Goal: Information Seeking & Learning: Learn about a topic

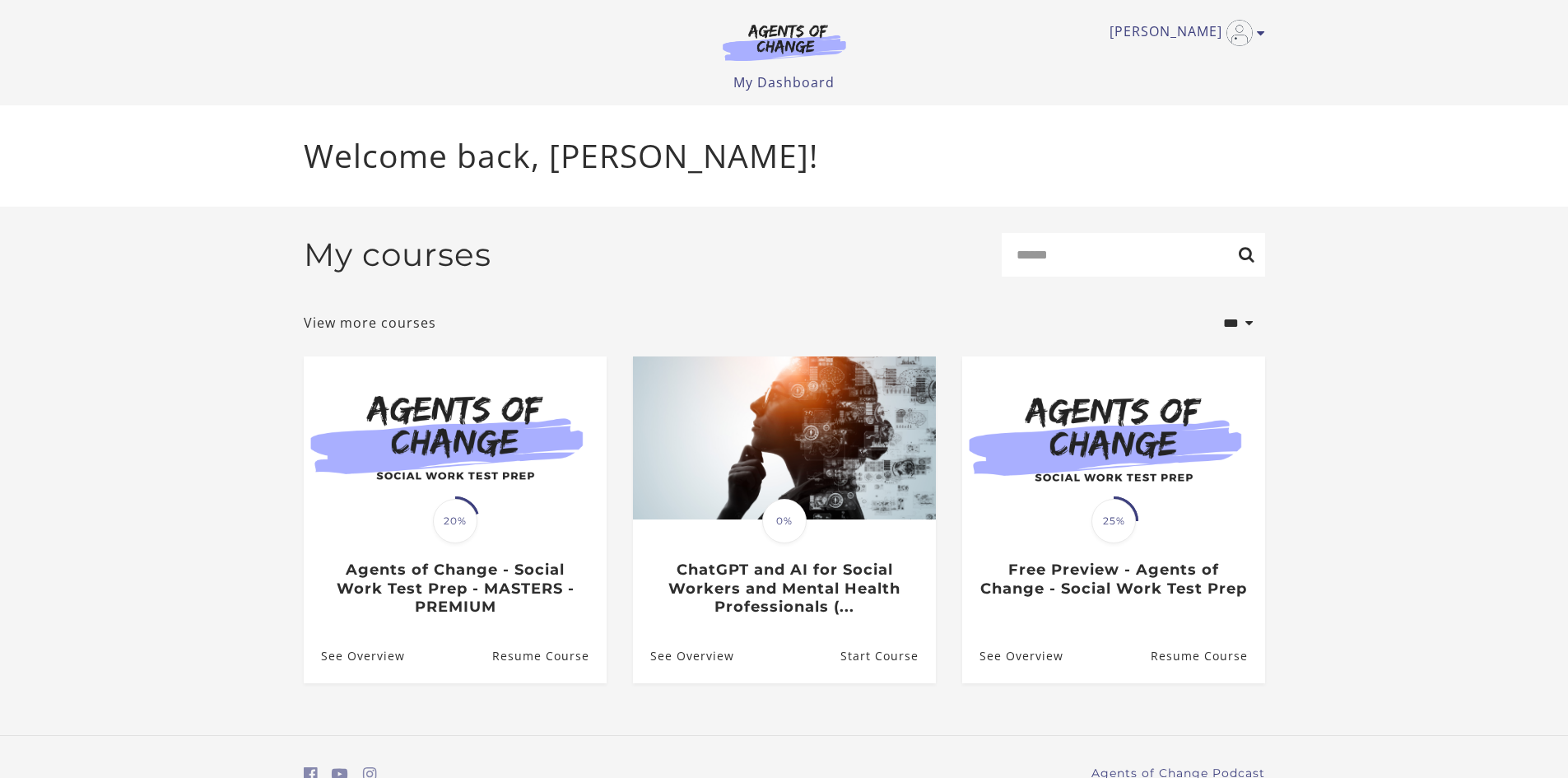
click at [537, 494] on img at bounding box center [455, 438] width 303 height 163
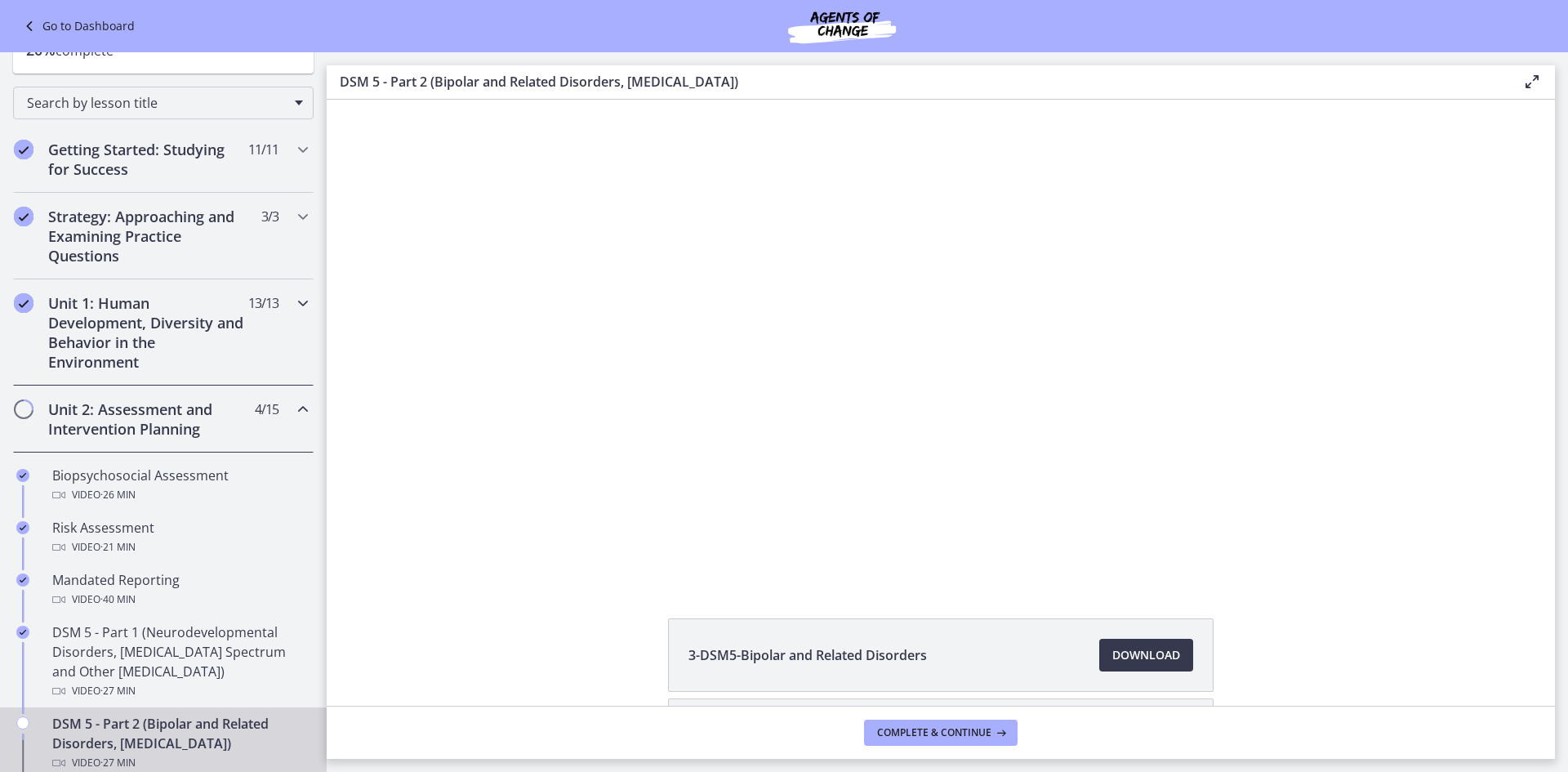
scroll to position [164, 0]
click at [1122, 654] on span "Download Opens in a new window" at bounding box center [1146, 655] width 68 height 19
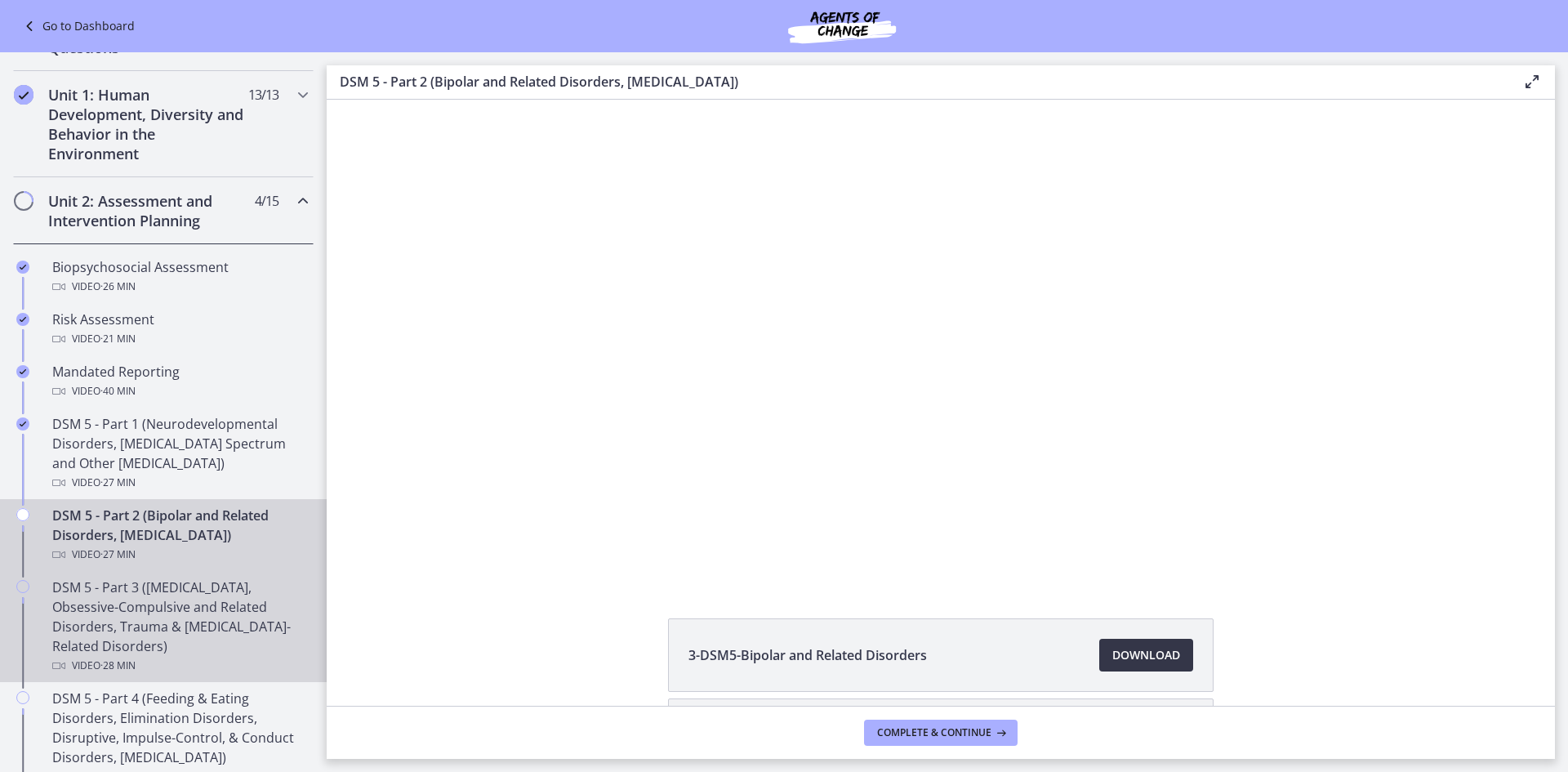
scroll to position [408, 0]
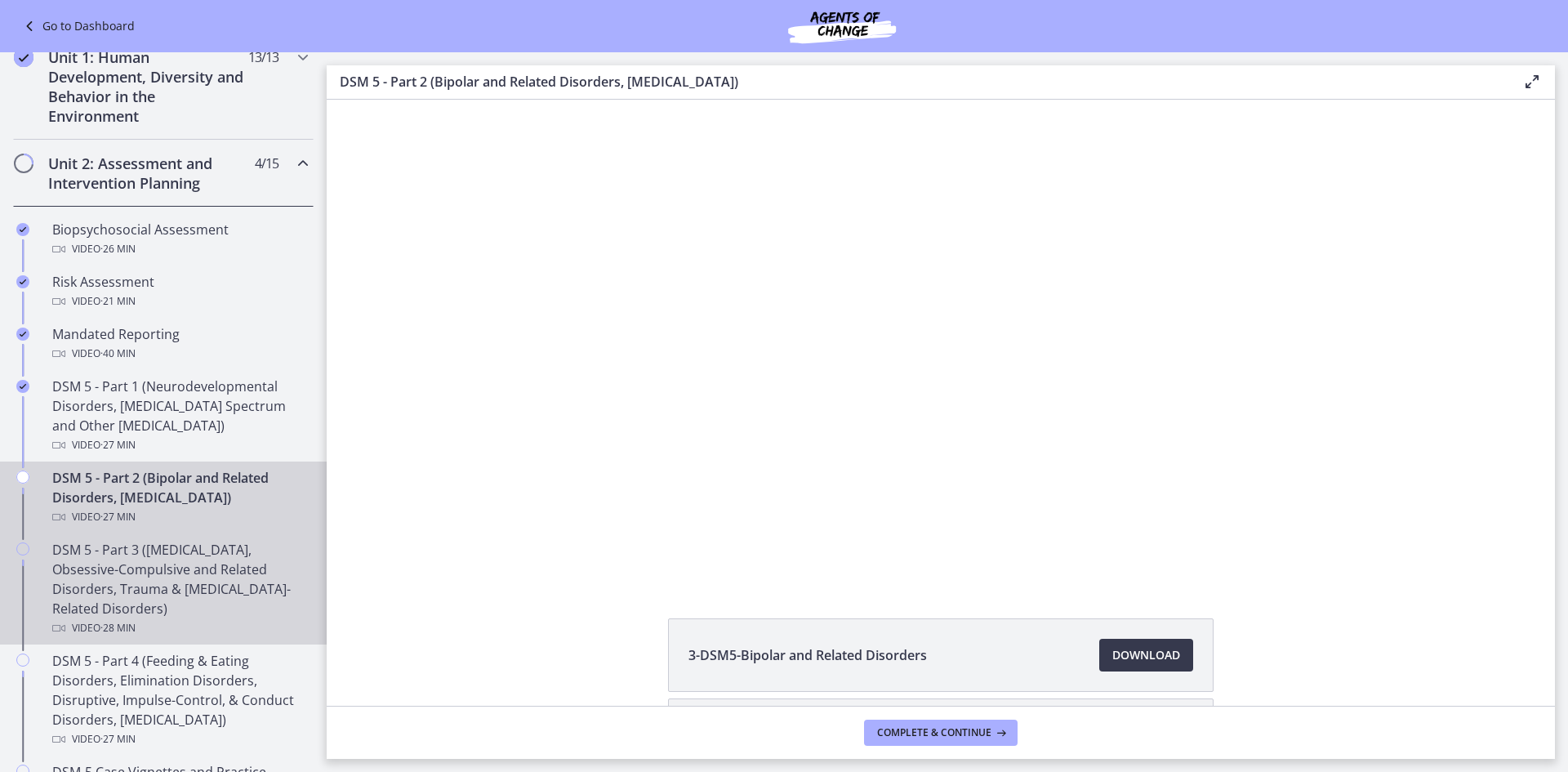
click at [209, 561] on div "DSM 5 - Part 3 (Anxiety Disorders, Obsessive-Compulsive and Related Disorders, …" at bounding box center [179, 589] width 254 height 98
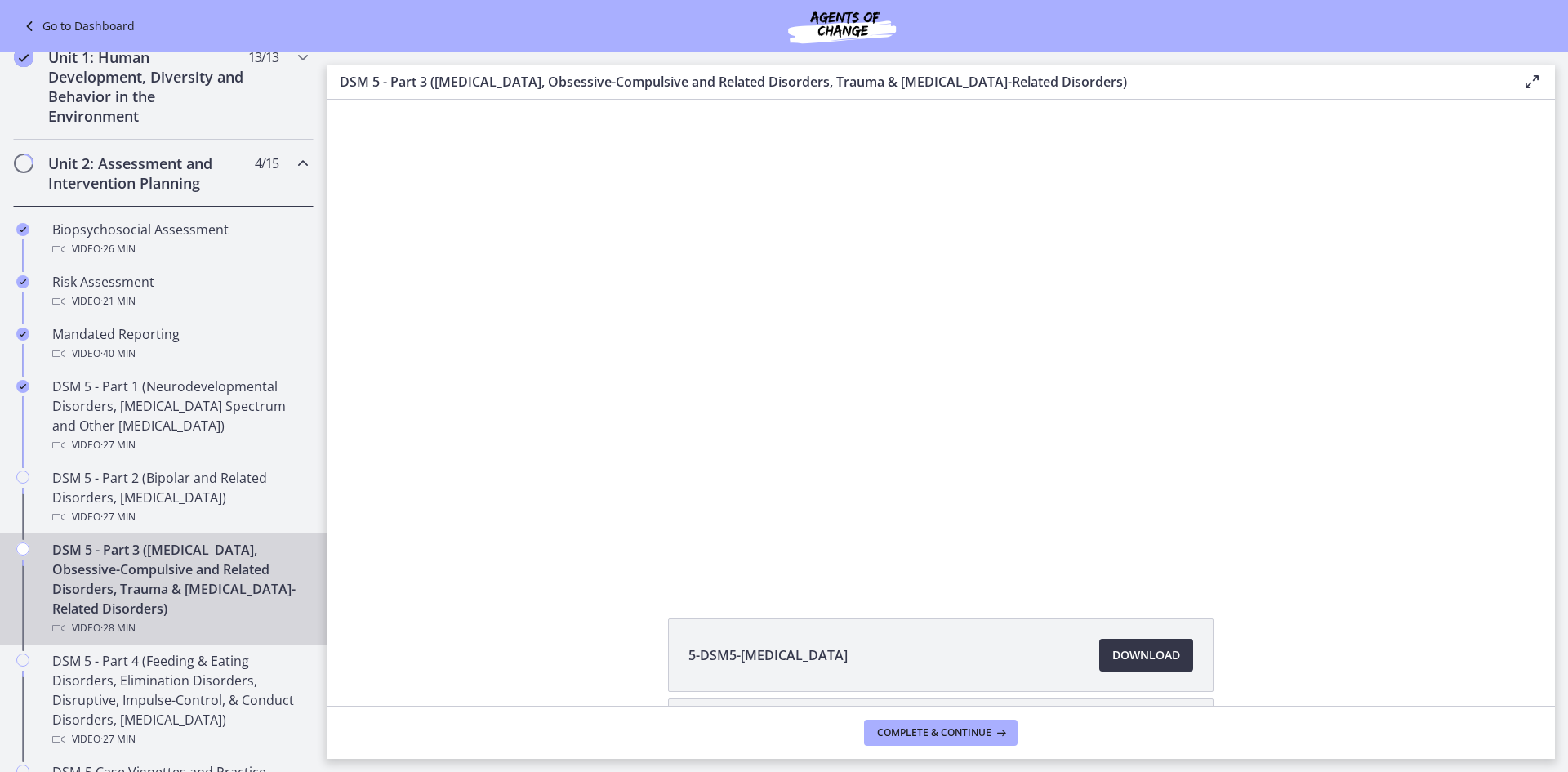
click at [1153, 661] on span "Download Opens in a new window" at bounding box center [1146, 655] width 68 height 19
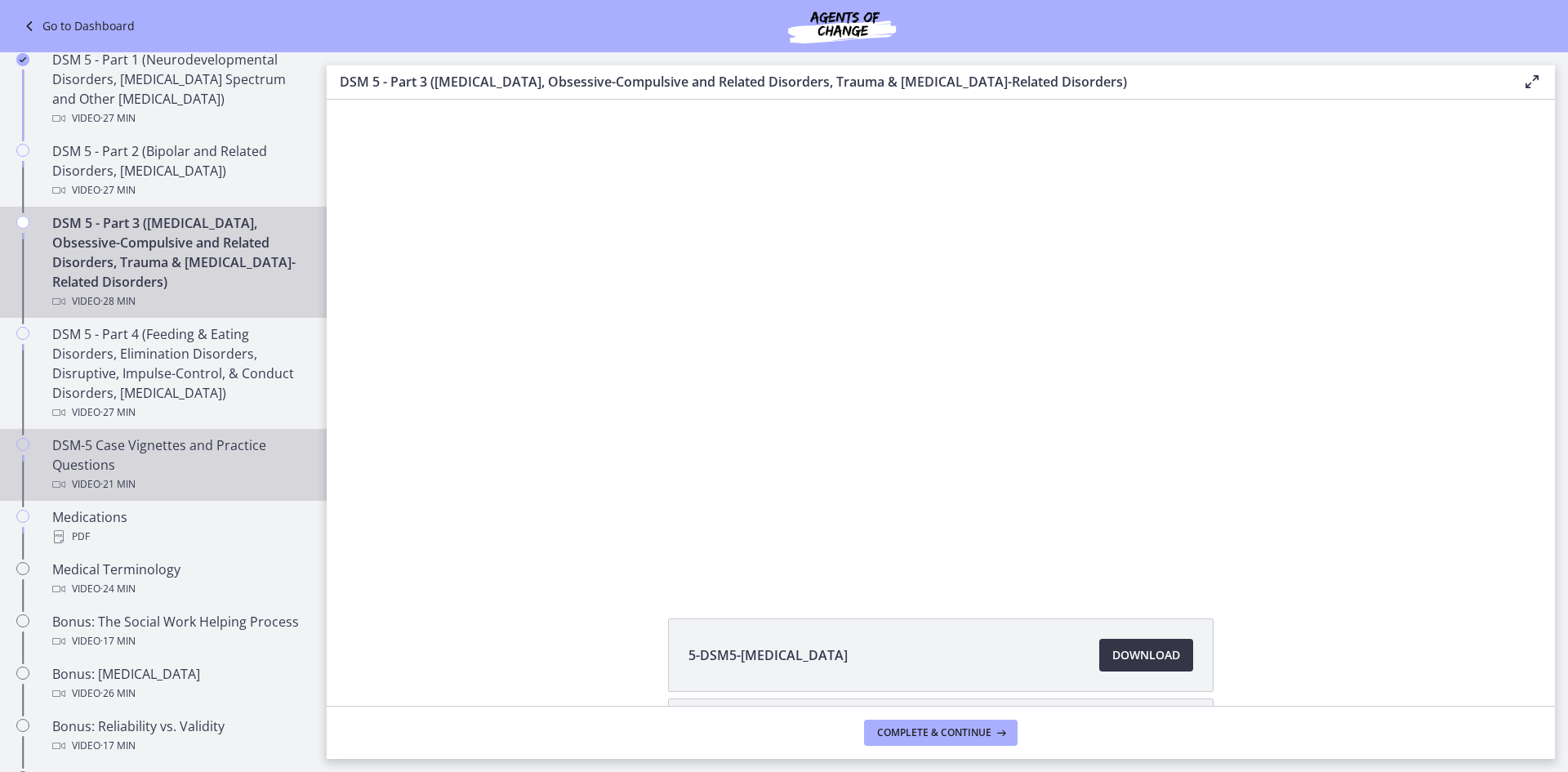
scroll to position [817, 0]
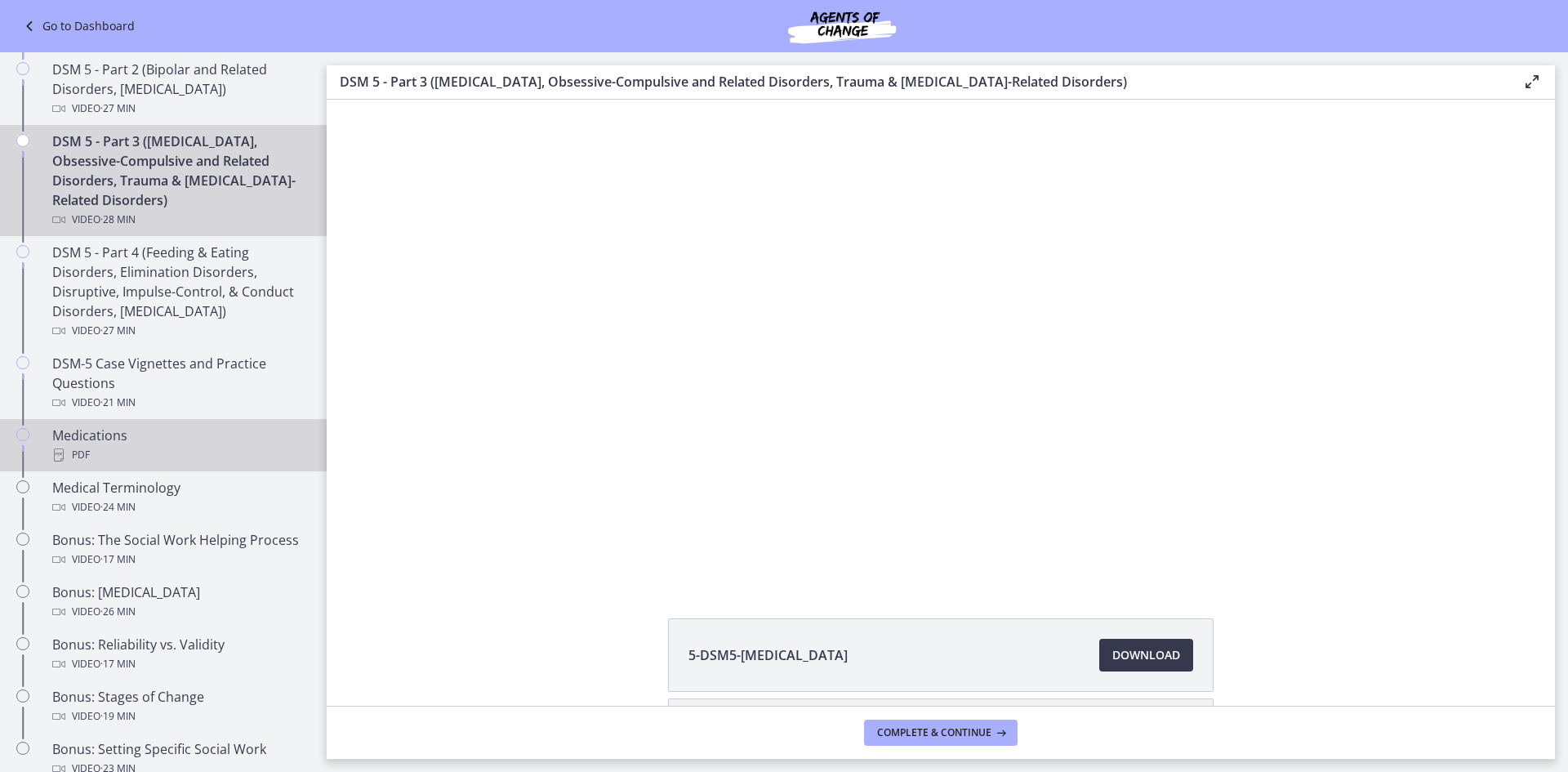
click at [159, 448] on div "PDF" at bounding box center [179, 455] width 254 height 19
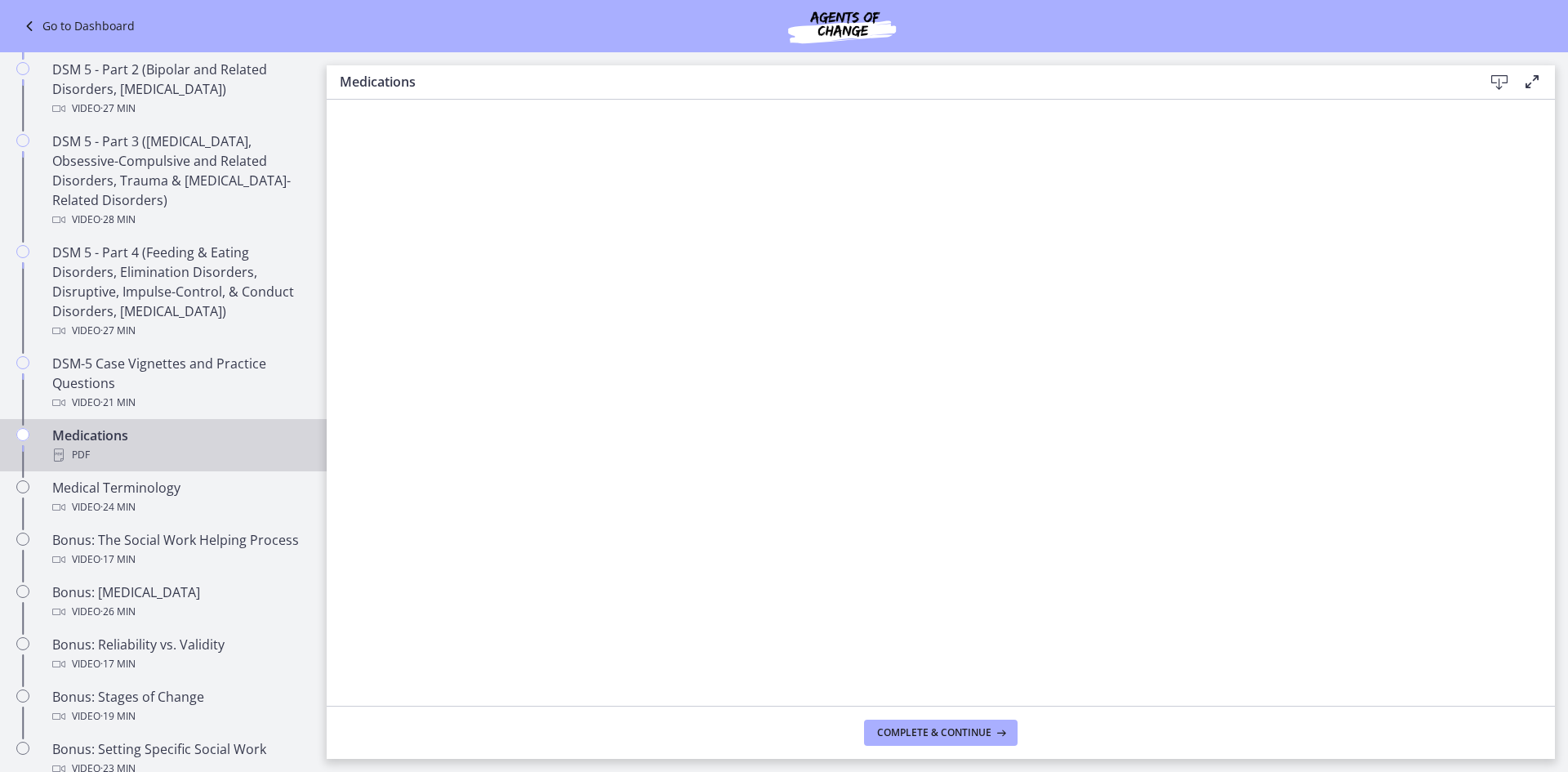
click at [1501, 82] on icon at bounding box center [1499, 83] width 19 height 19
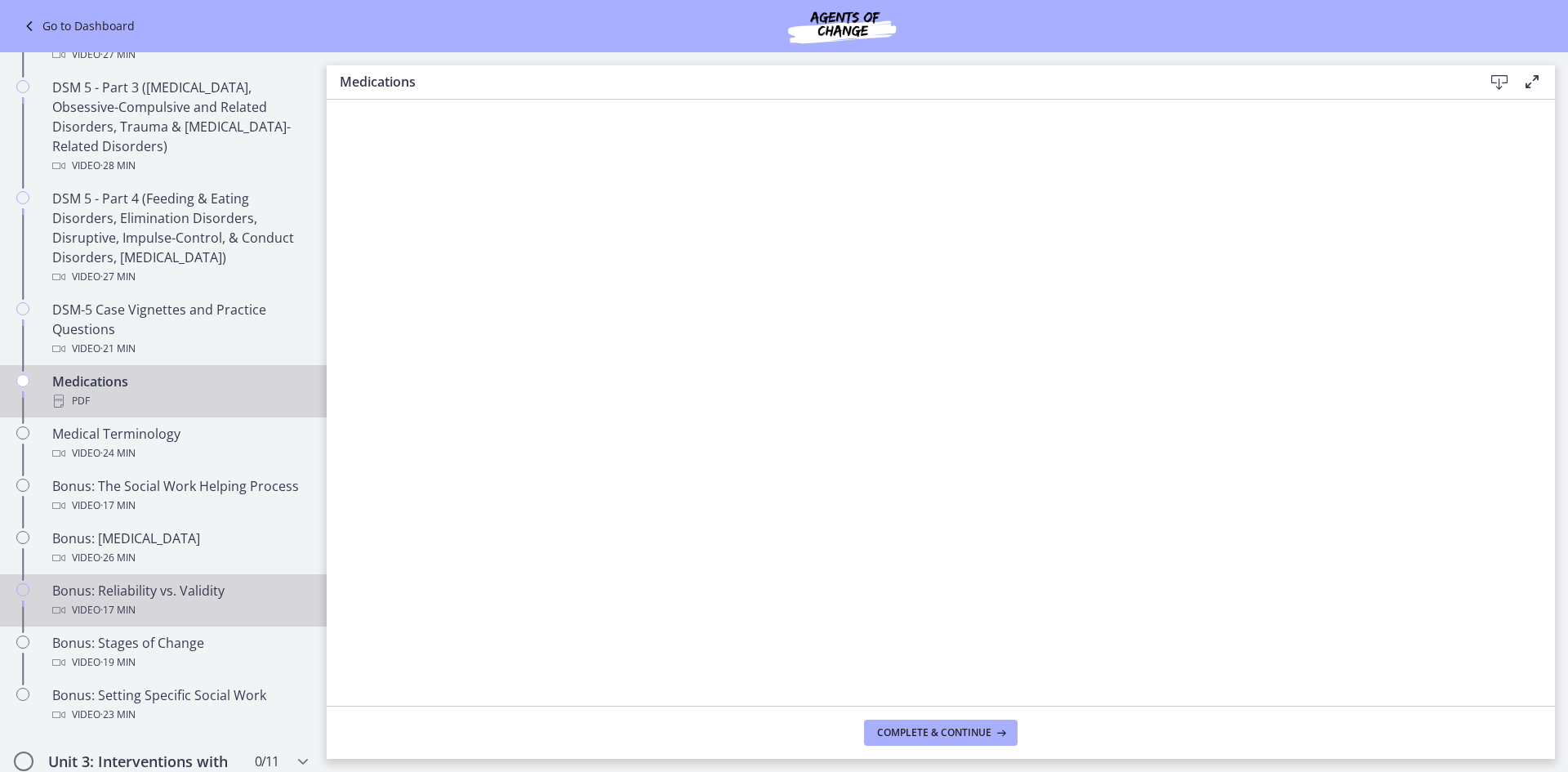
scroll to position [899, 0]
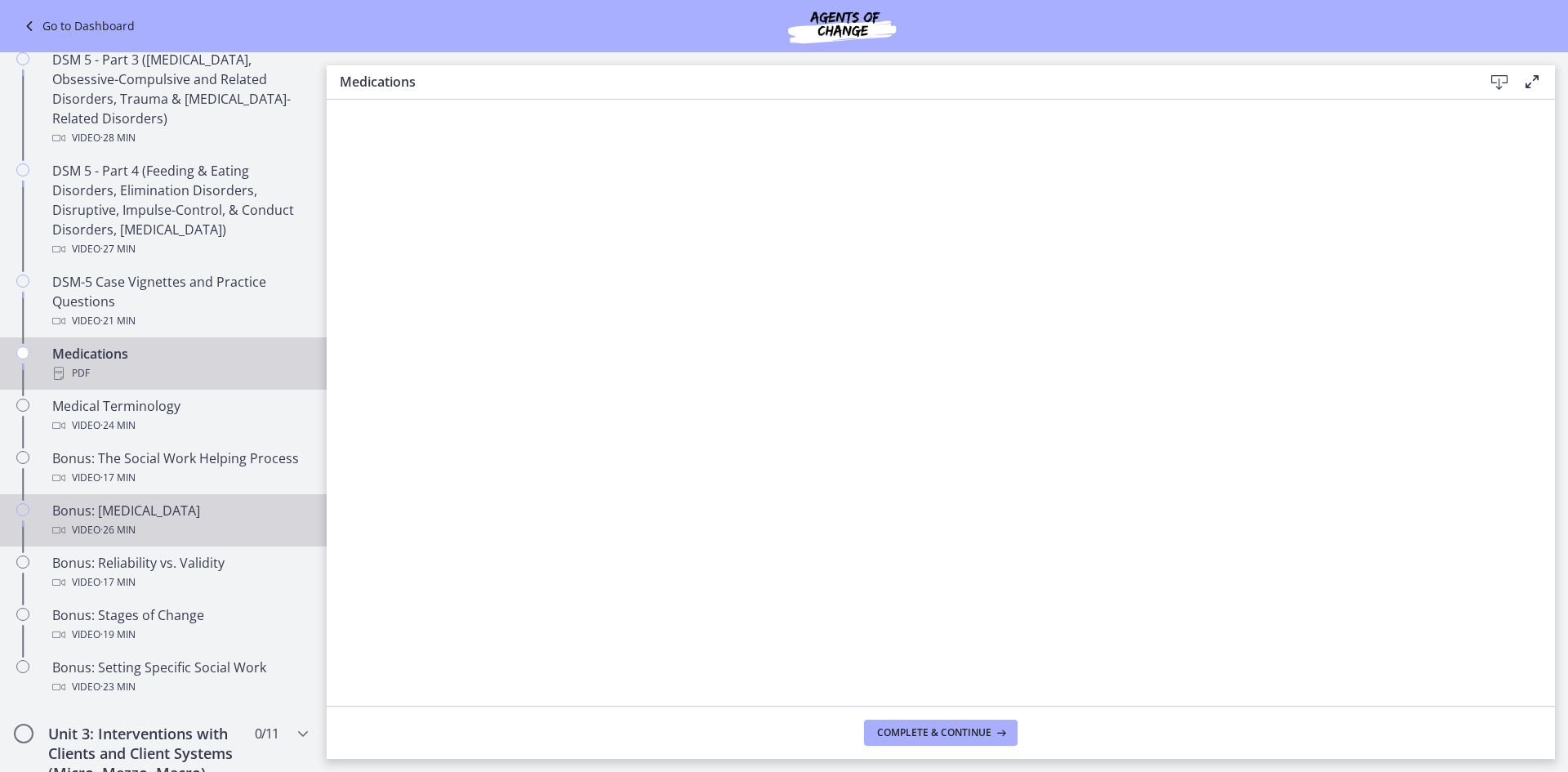
click at [213, 524] on div "Video · 26 min" at bounding box center [179, 530] width 254 height 19
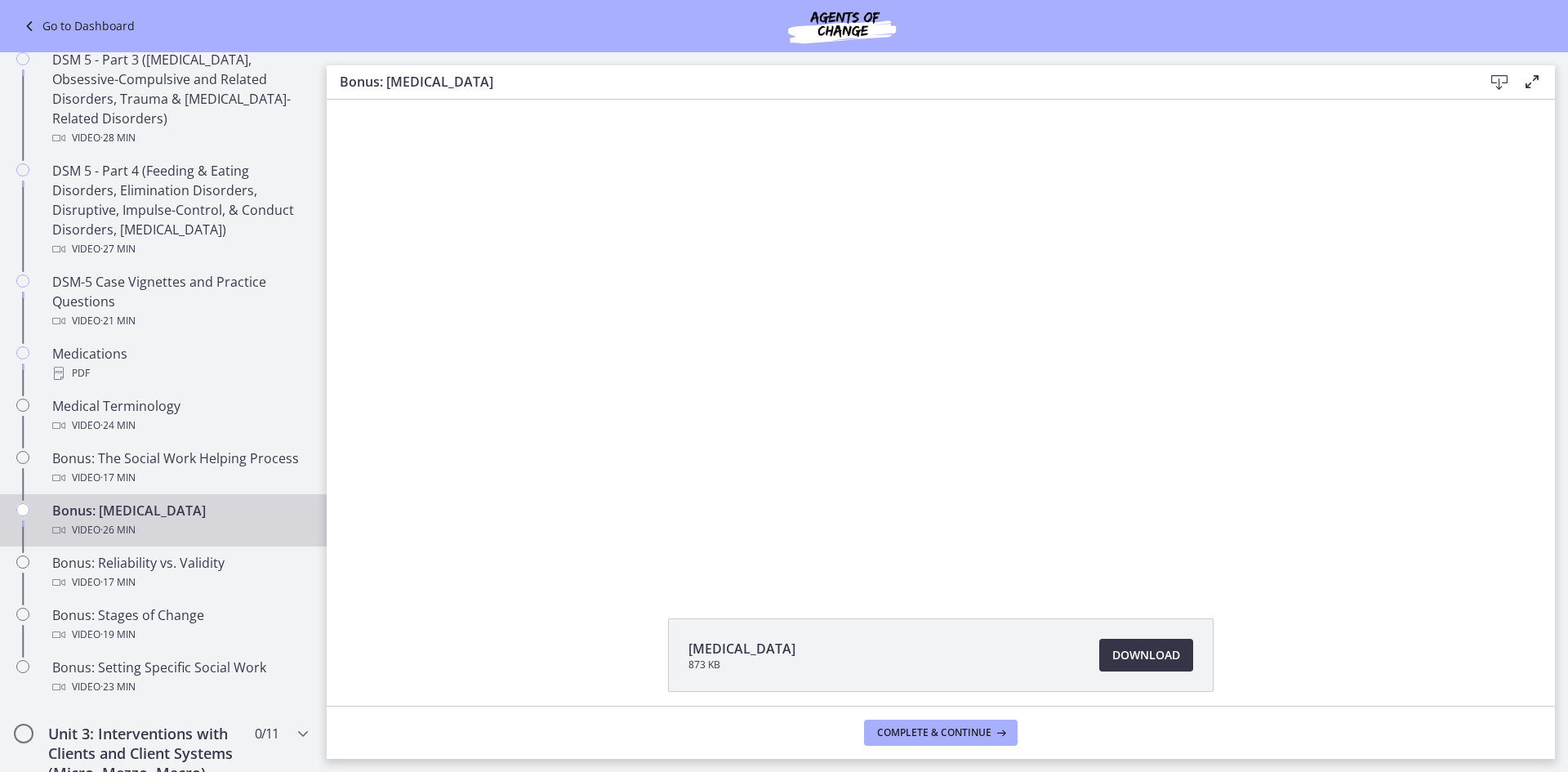
click at [1147, 660] on span "Download Opens in a new window" at bounding box center [1146, 655] width 68 height 19
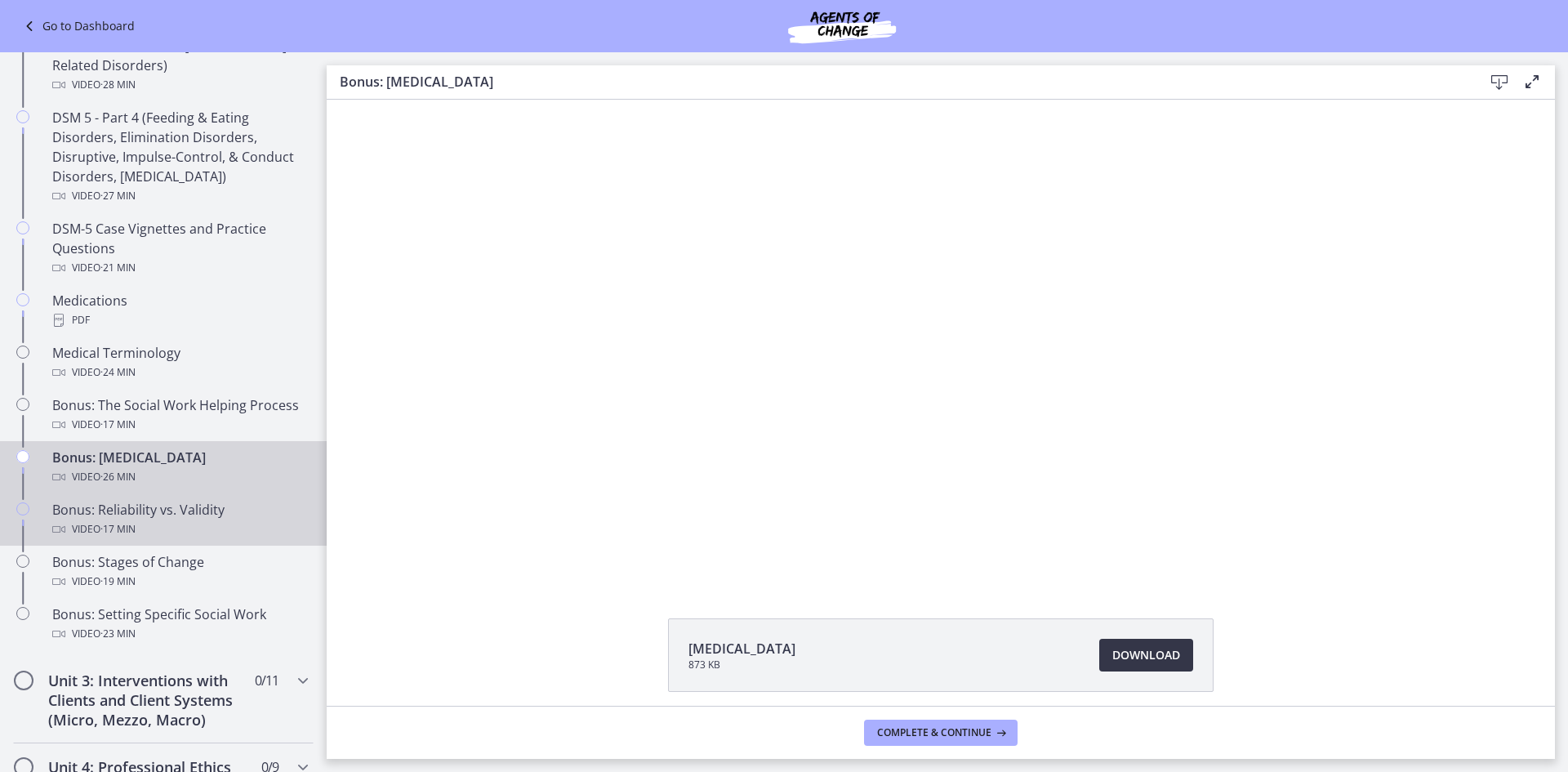
scroll to position [980, 0]
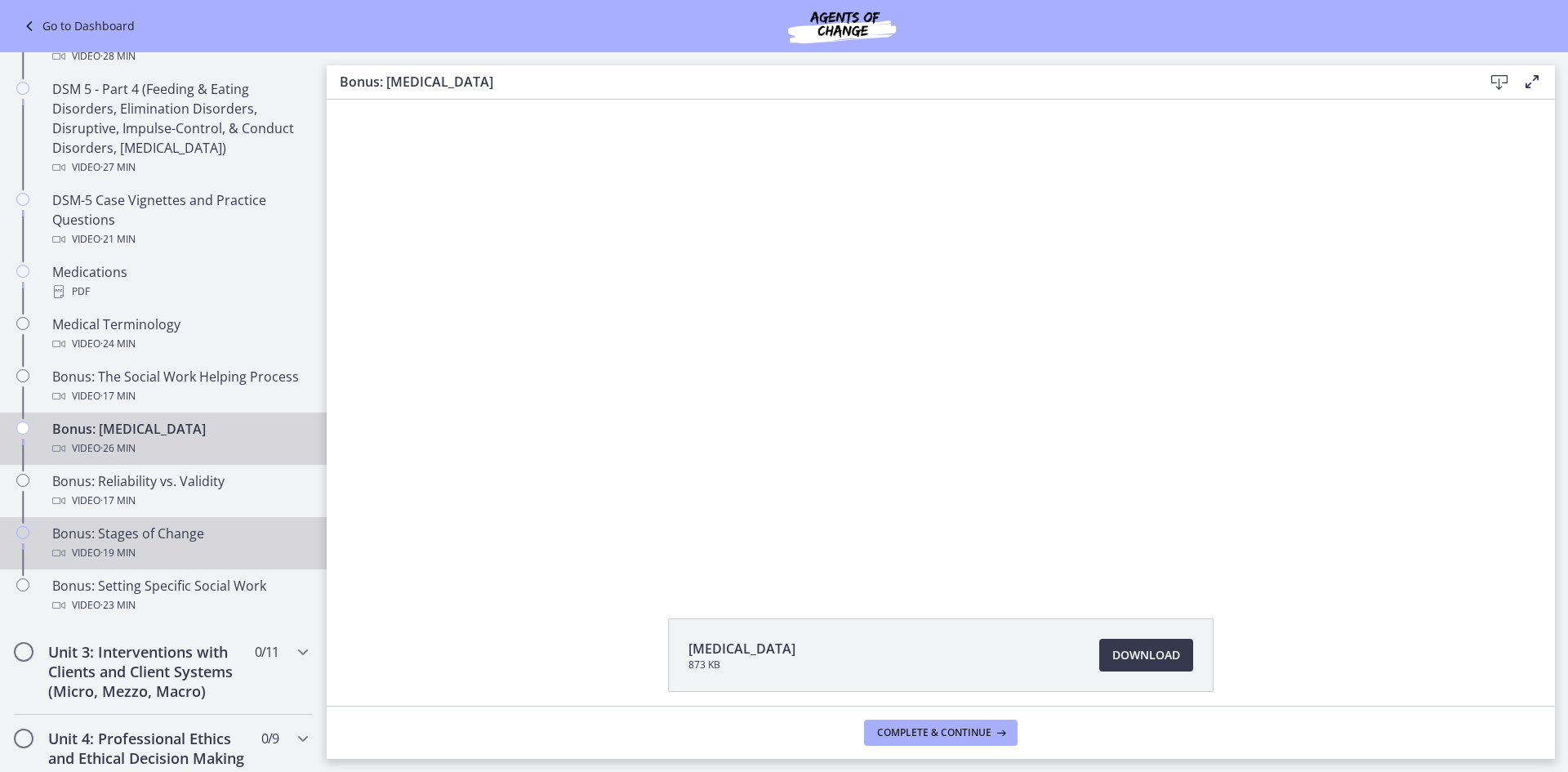
click at [184, 543] on div "Video · 19 min" at bounding box center [179, 553] width 254 height 19
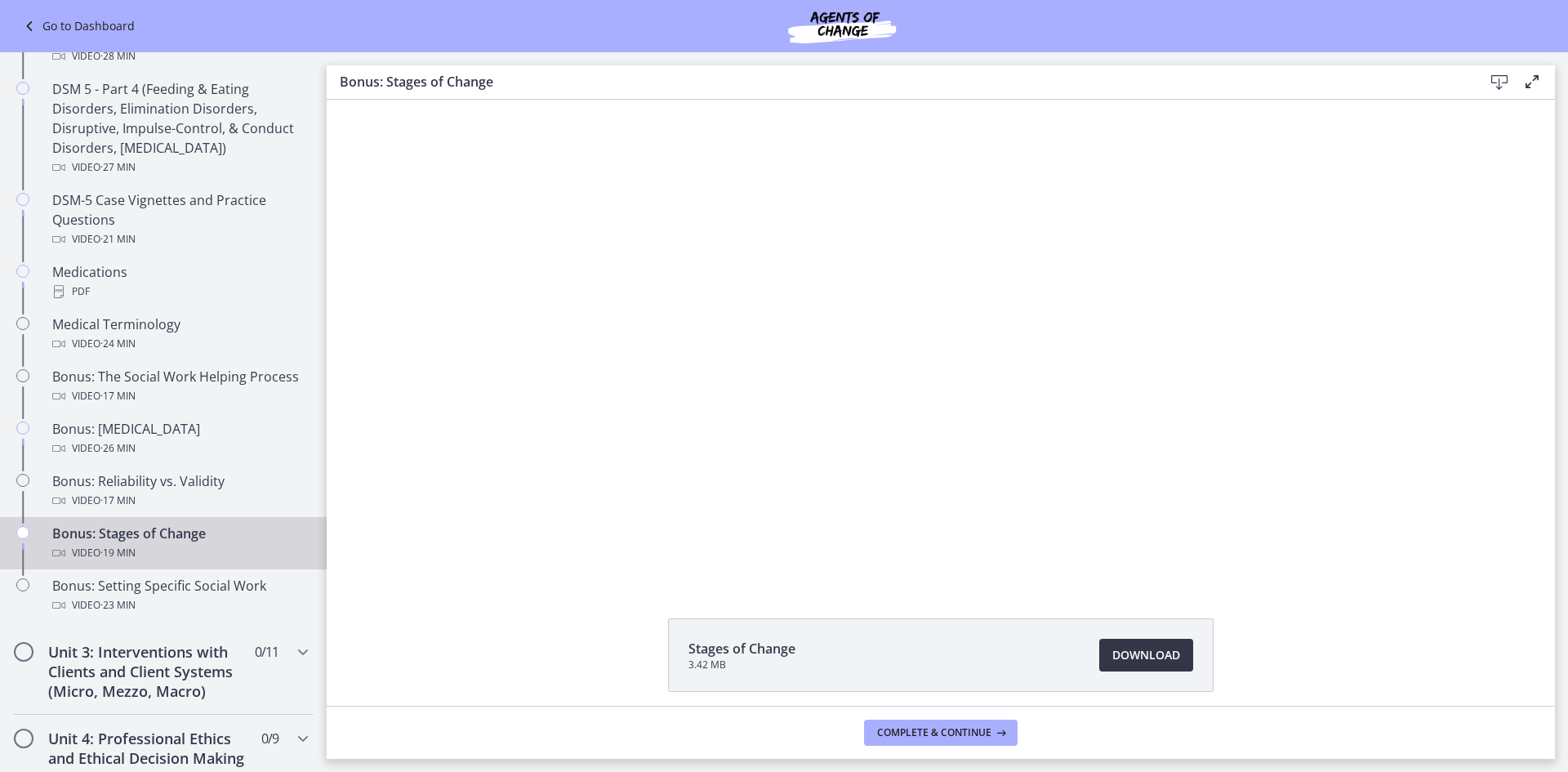
click at [1129, 655] on span "Download Opens in a new window" at bounding box center [1146, 655] width 68 height 19
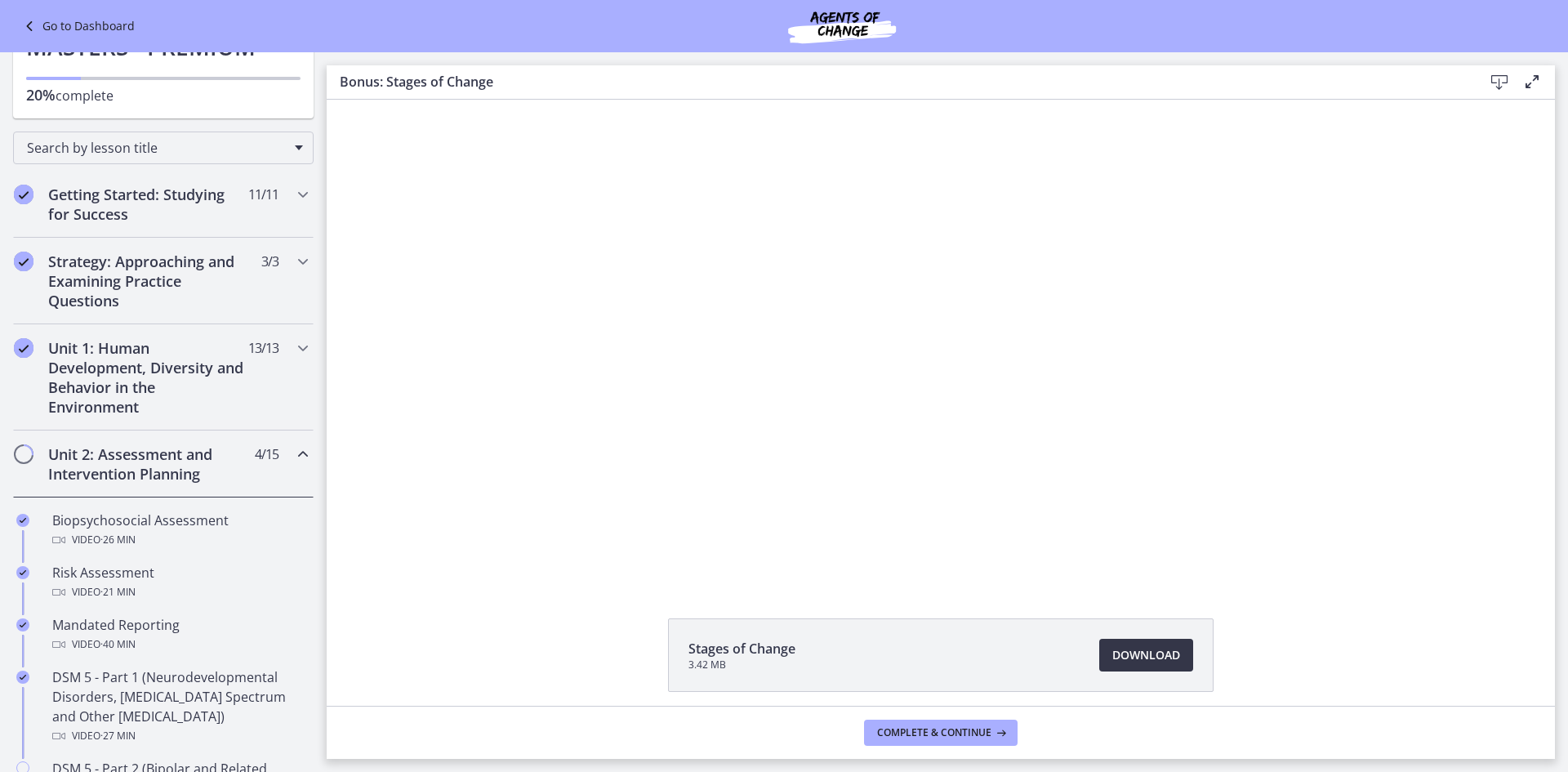
scroll to position [164, 0]
